Goal: Task Accomplishment & Management: Manage account settings

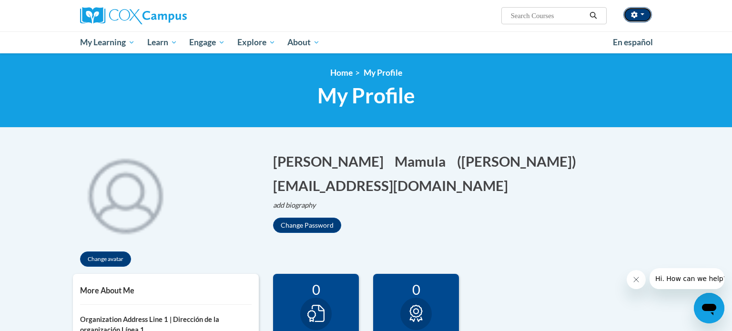
click at [639, 20] on button "button" at bounding box center [637, 14] width 29 height 15
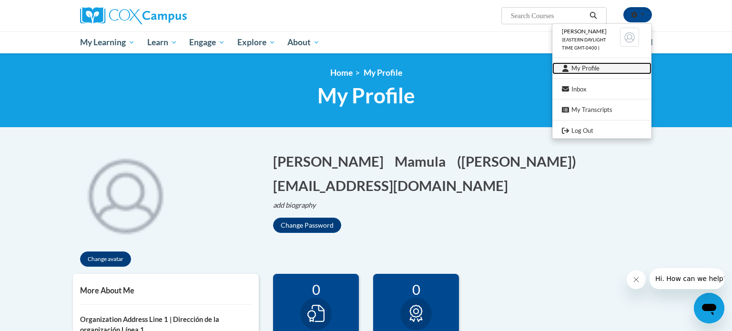
click at [571, 69] on link "My Profile" at bounding box center [601, 68] width 99 height 12
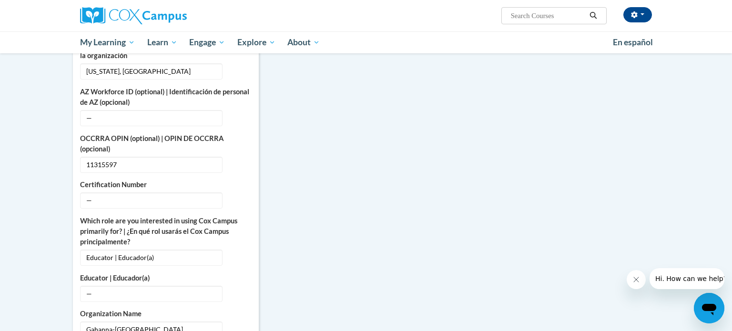
scroll to position [366, 0]
click at [242, 197] on icon "Custom profile fields" at bounding box center [240, 200] width 7 height 7
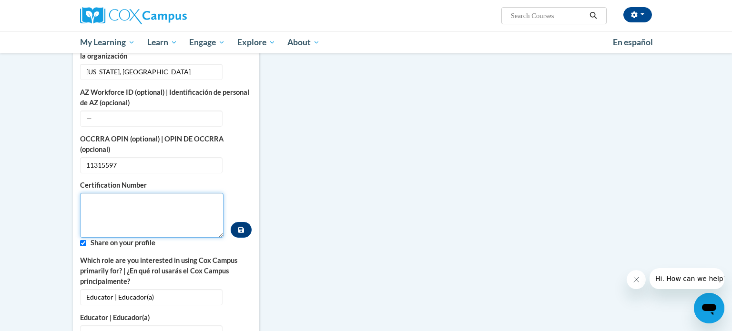
click at [88, 193] on textarea "Custom profile fields" at bounding box center [151, 215] width 143 height 45
type textarea "11315597"
click at [238, 222] on button "Custom profile fields" at bounding box center [241, 230] width 21 height 16
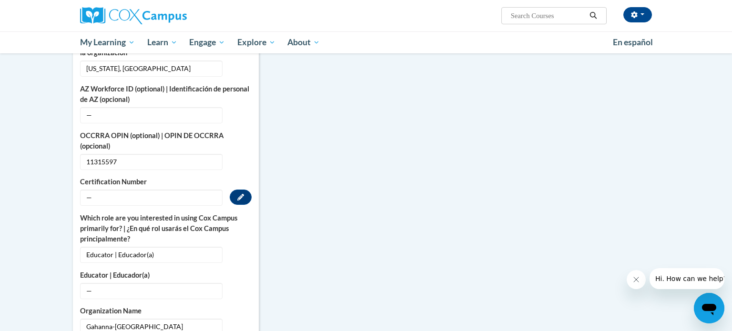
scroll to position [370, 0]
